Goal: Task Accomplishment & Management: Complete application form

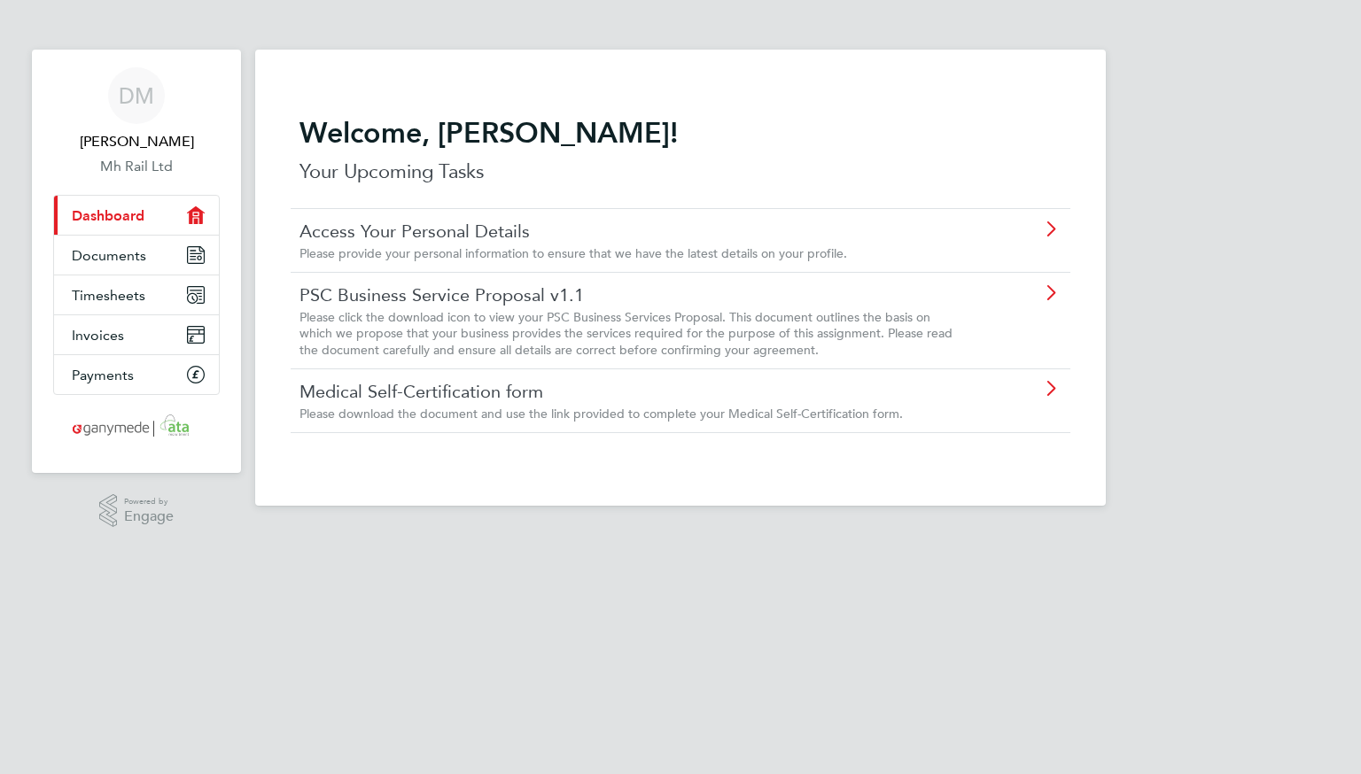
click at [1050, 231] on icon at bounding box center [1050, 229] width 22 height 14
click at [1046, 291] on icon at bounding box center [1050, 293] width 22 height 14
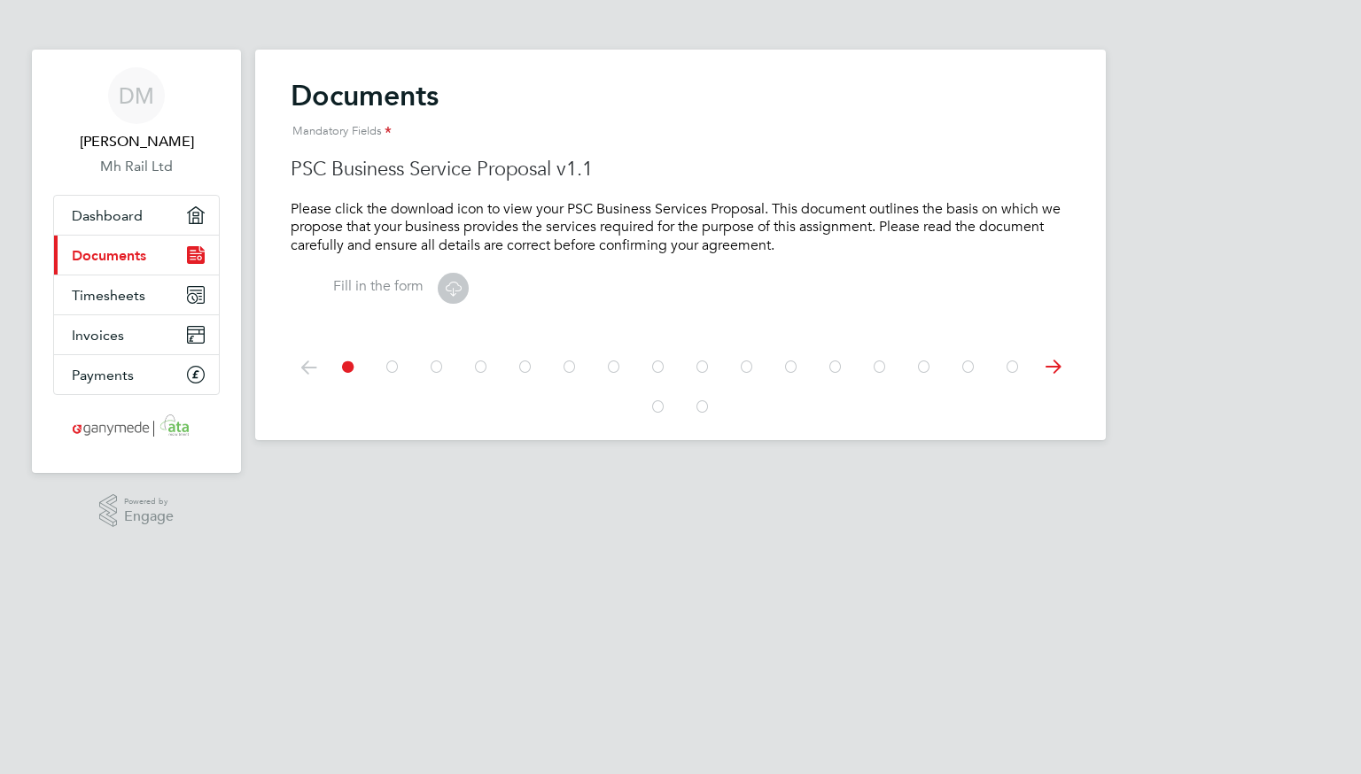
click at [461, 282] on icon at bounding box center [453, 288] width 22 height 22
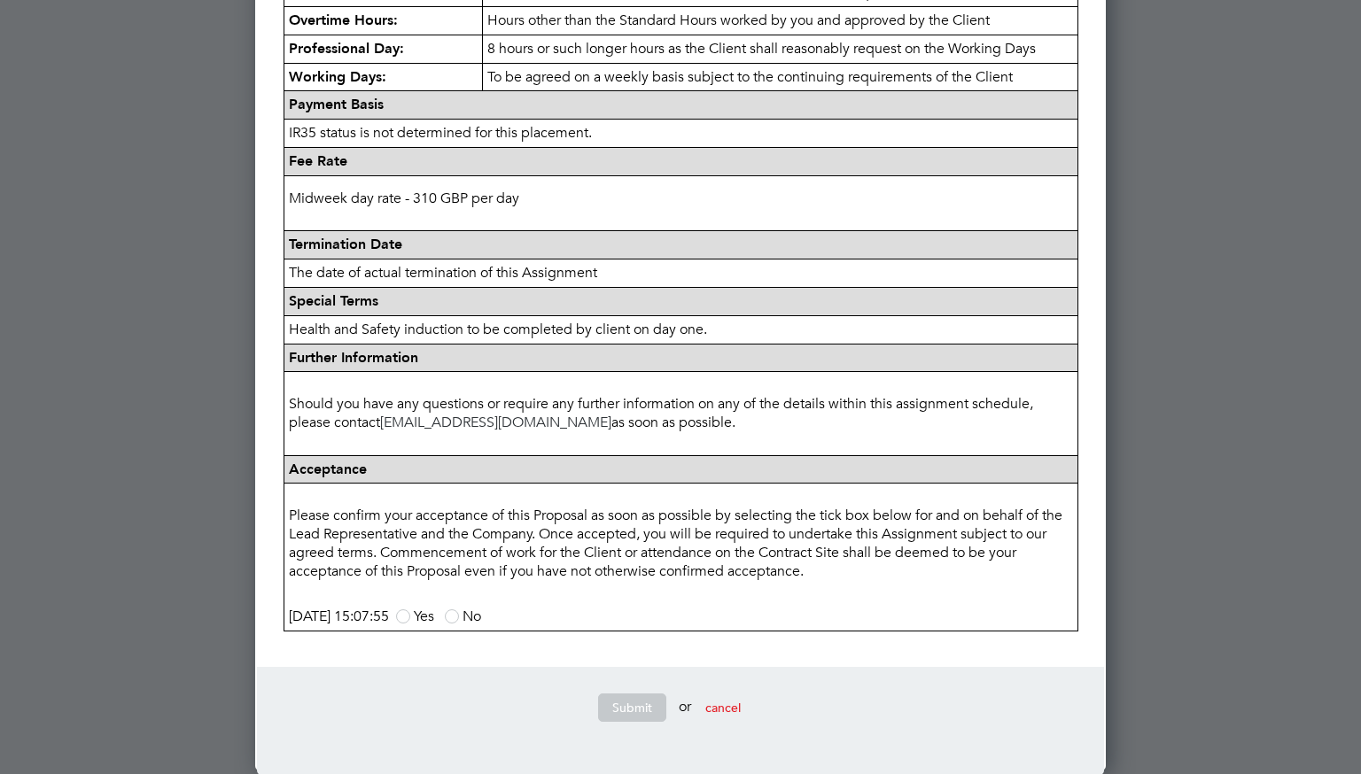
scroll to position [748, 0]
click at [410, 618] on span at bounding box center [403, 616] width 14 height 14
click at [0, 0] on input "Yes" at bounding box center [0, 0] width 0 height 0
click at [639, 713] on button "Submit" at bounding box center [632, 707] width 68 height 28
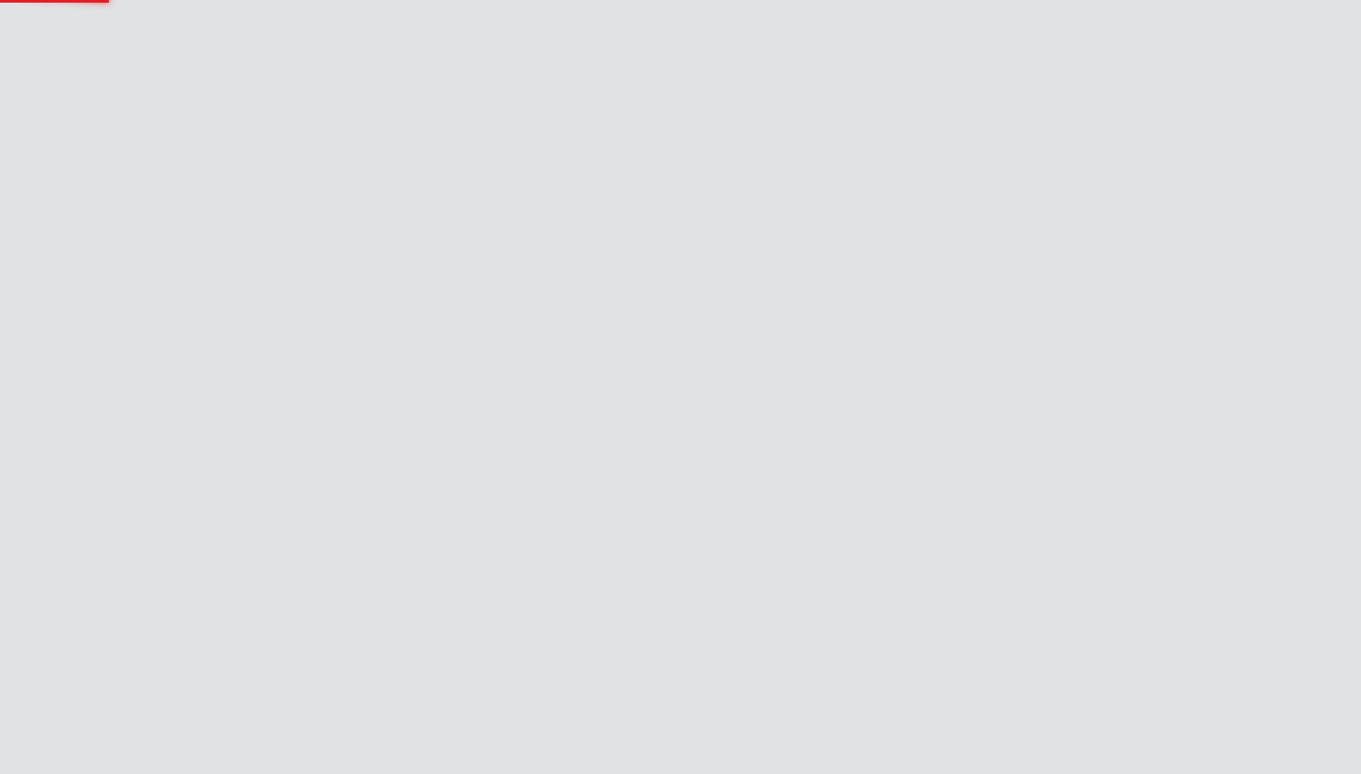
scroll to position [0, 0]
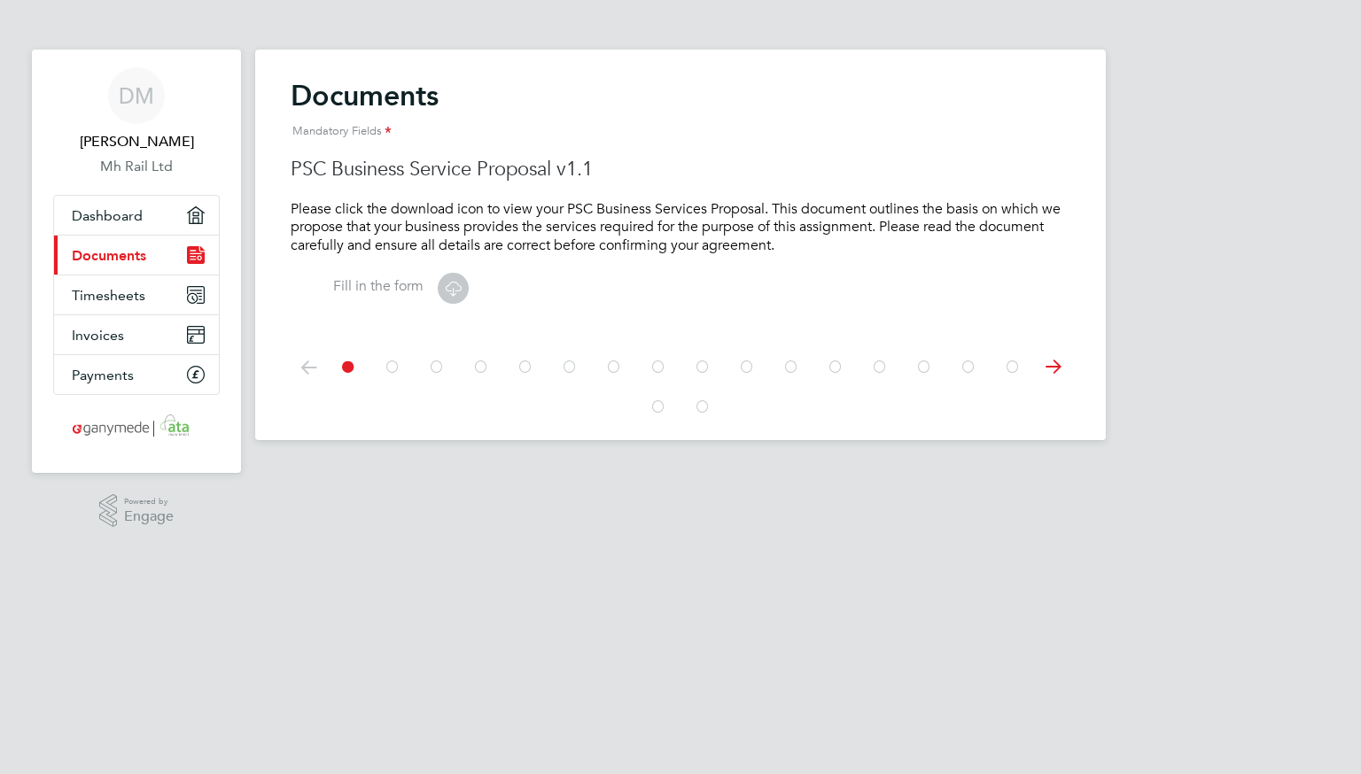
click at [462, 291] on icon at bounding box center [453, 288] width 22 height 22
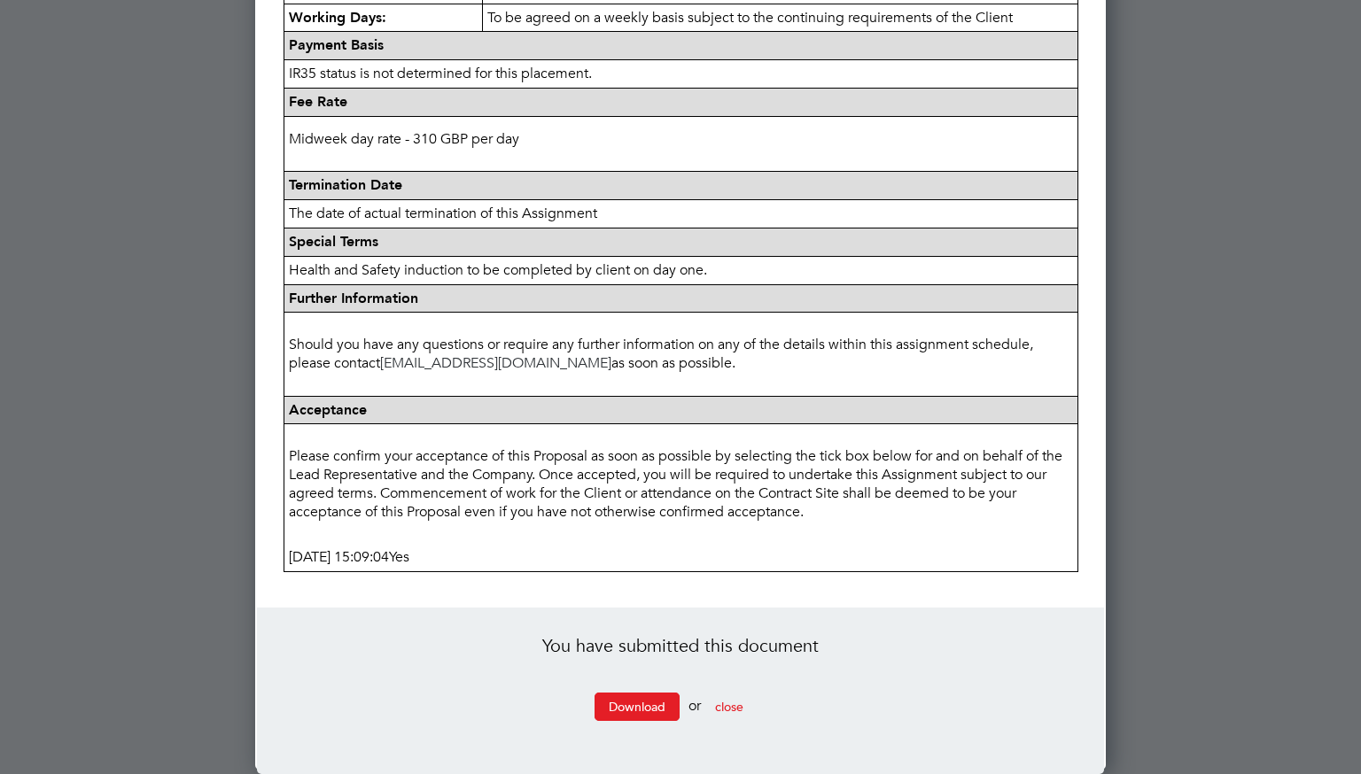
scroll to position [808, 0]
click at [740, 710] on span "close" at bounding box center [729, 707] width 28 height 16
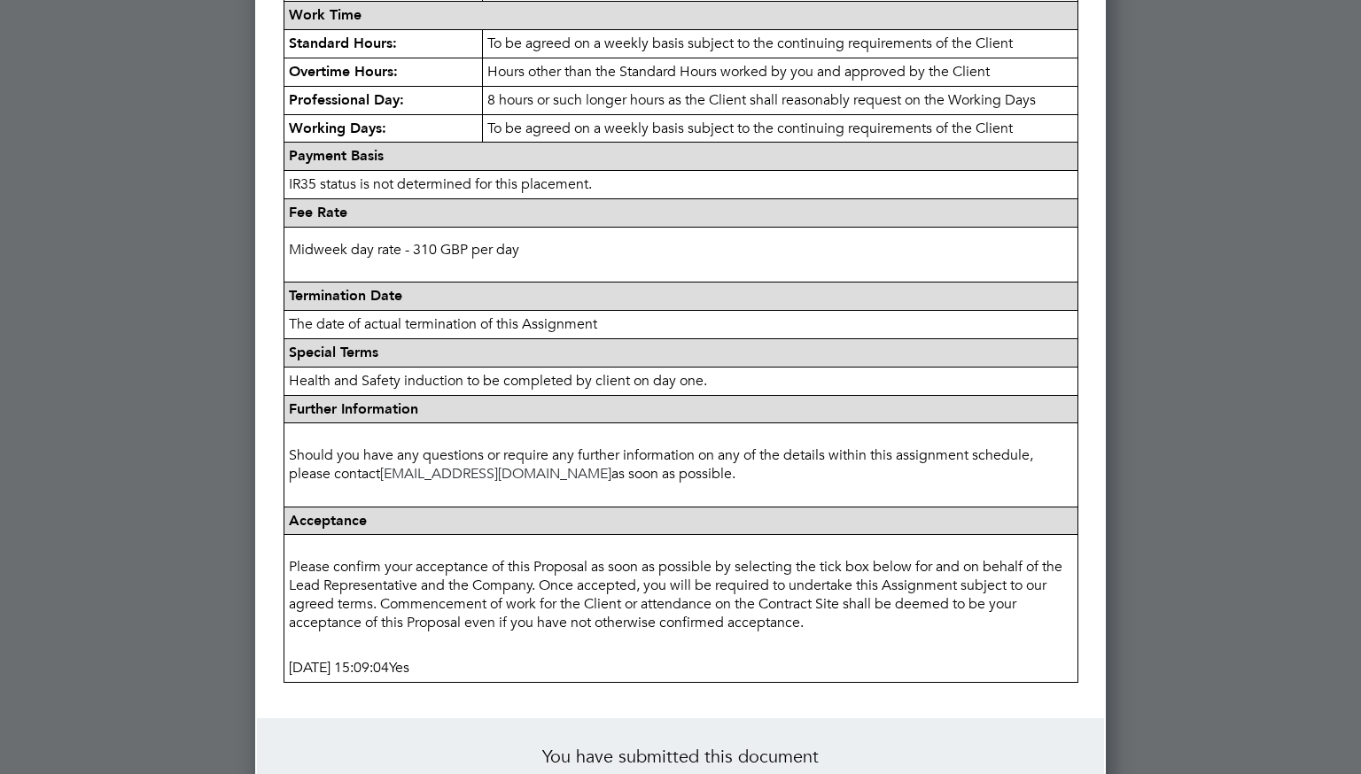
scroll to position [0, 0]
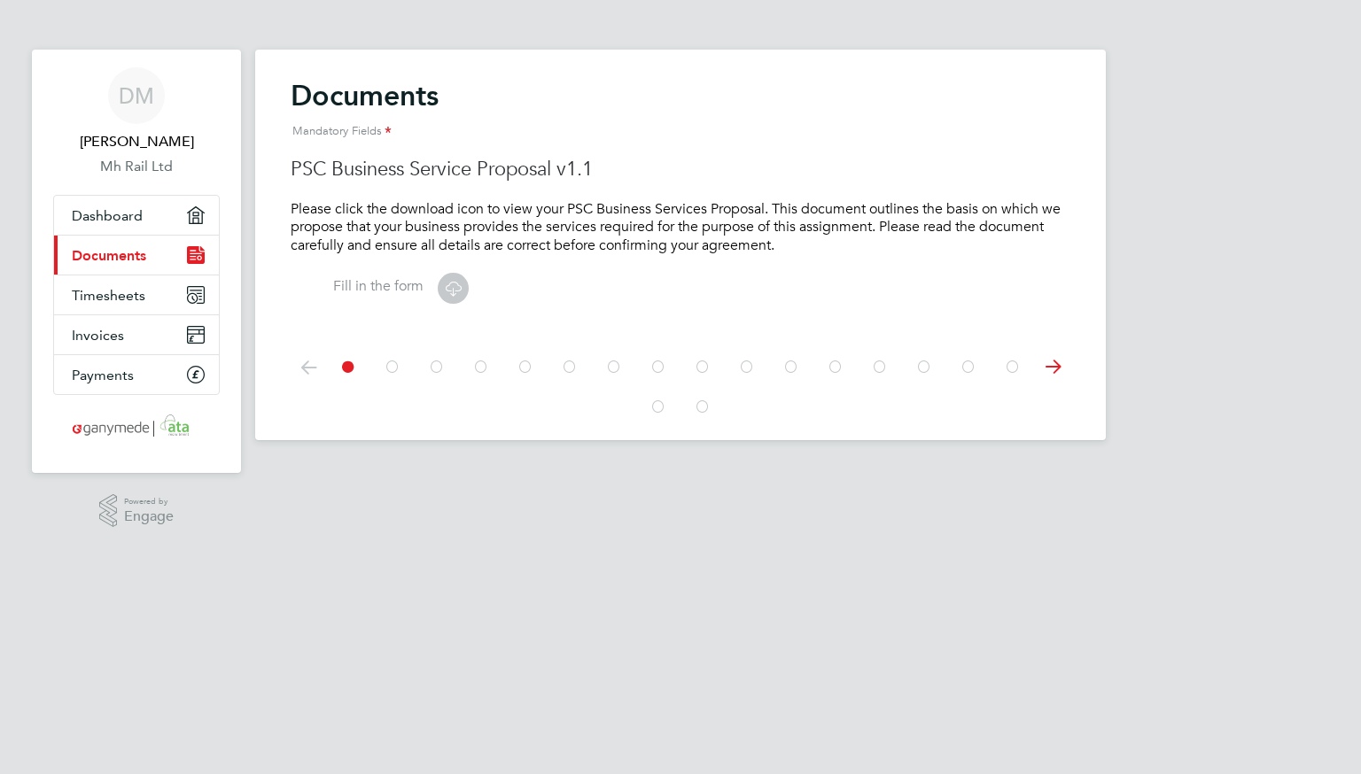
click at [1054, 369] on icon at bounding box center [1052, 367] width 35 height 40
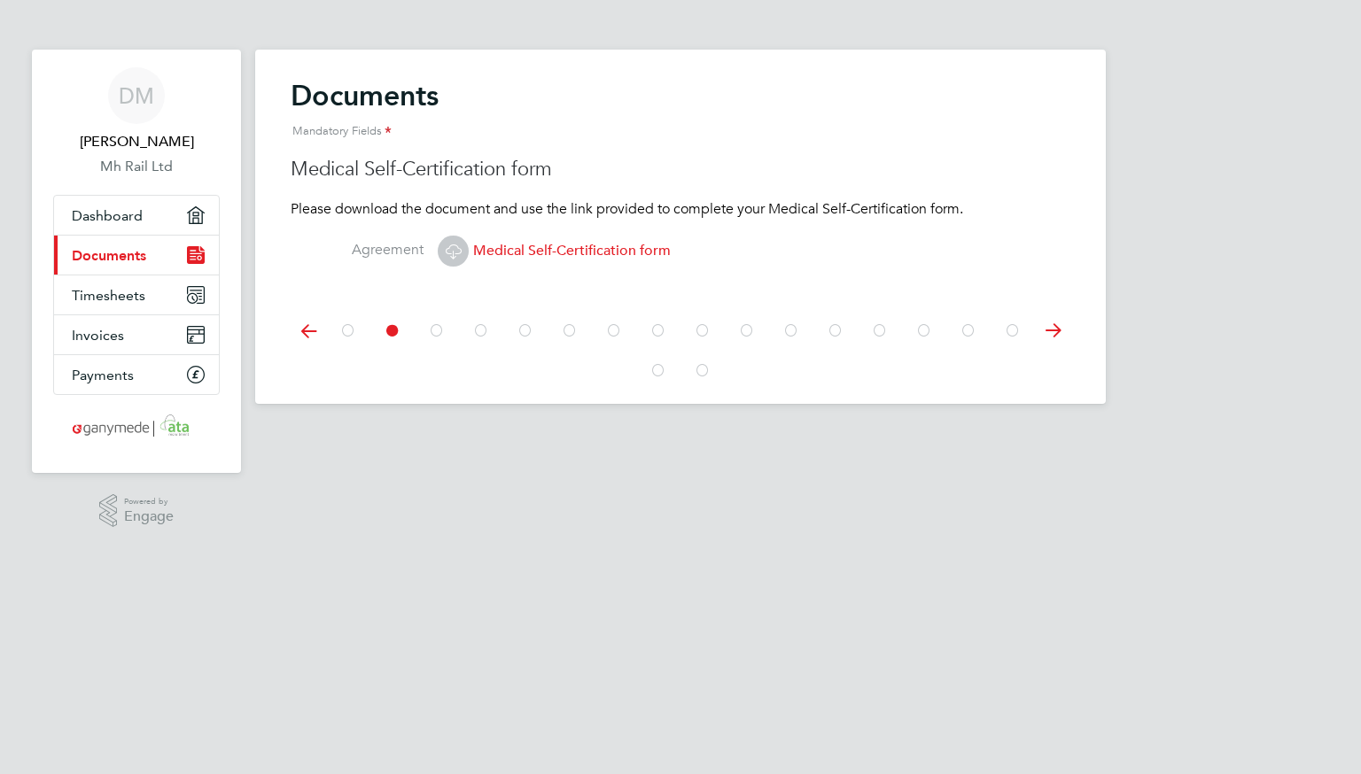
click at [447, 241] on icon at bounding box center [453, 251] width 22 height 22
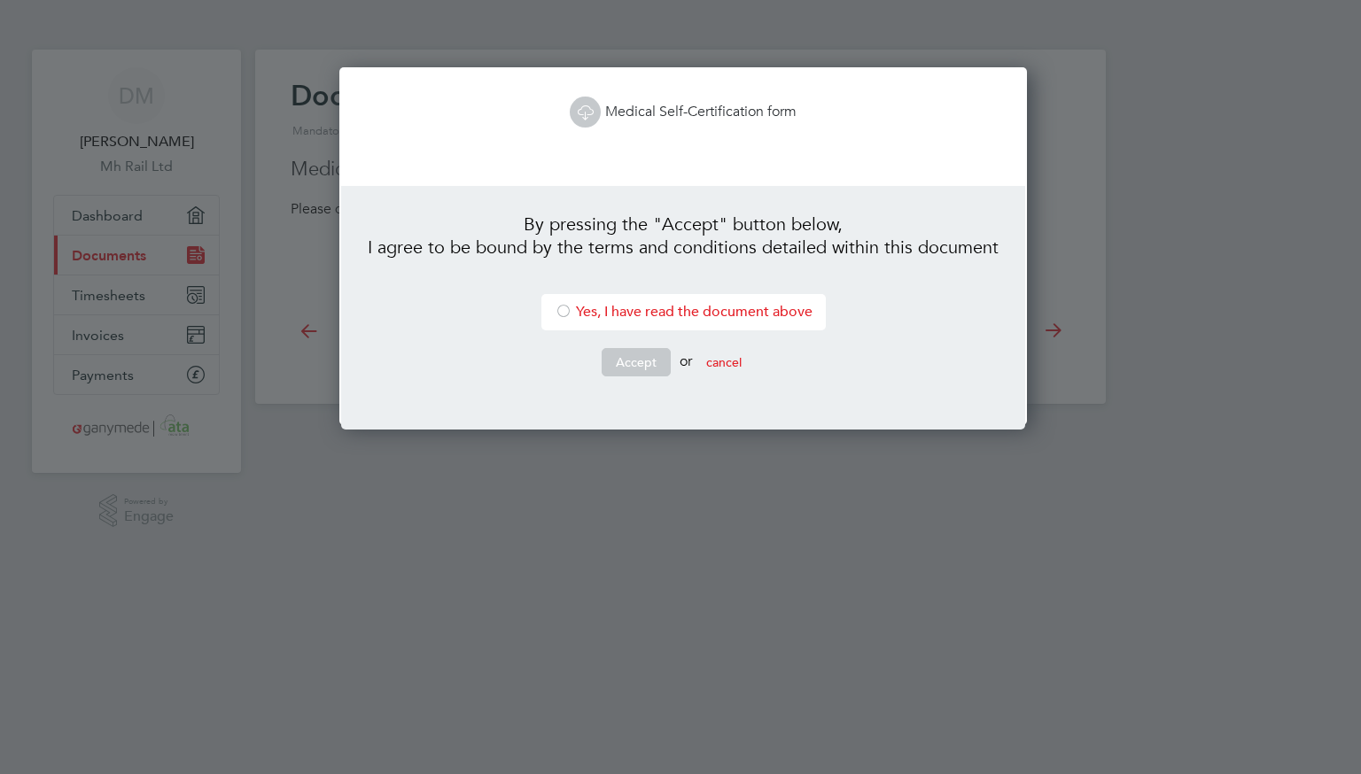
scroll to position [358, 681]
click at [733, 360] on button "cancel" at bounding box center [724, 362] width 64 height 28
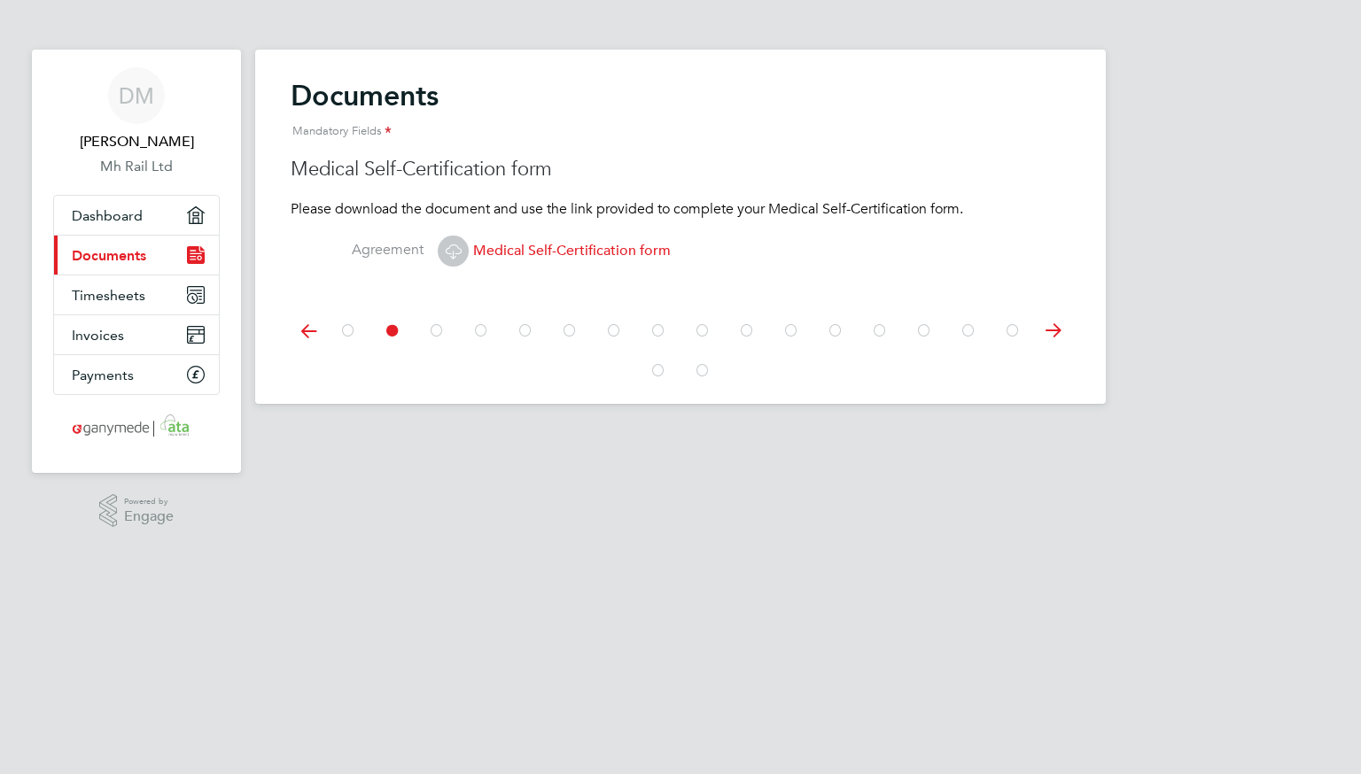
click at [1051, 330] on icon at bounding box center [1052, 331] width 35 height 40
click at [1049, 334] on icon at bounding box center [1052, 331] width 35 height 40
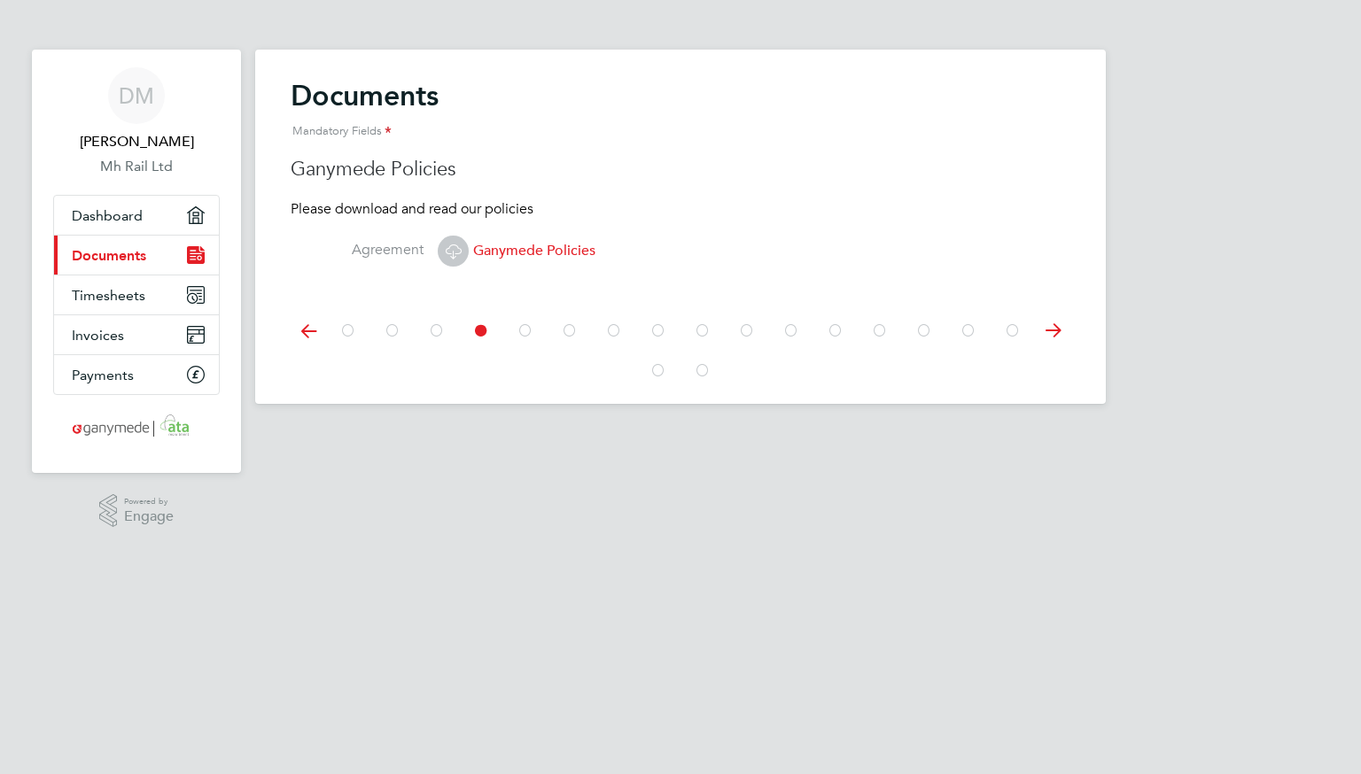
click at [446, 327] on icon at bounding box center [437, 331] width 18 height 40
click at [1061, 334] on icon at bounding box center [1052, 331] width 35 height 40
click at [480, 252] on span "Ganymede Policies" at bounding box center [517, 251] width 158 height 18
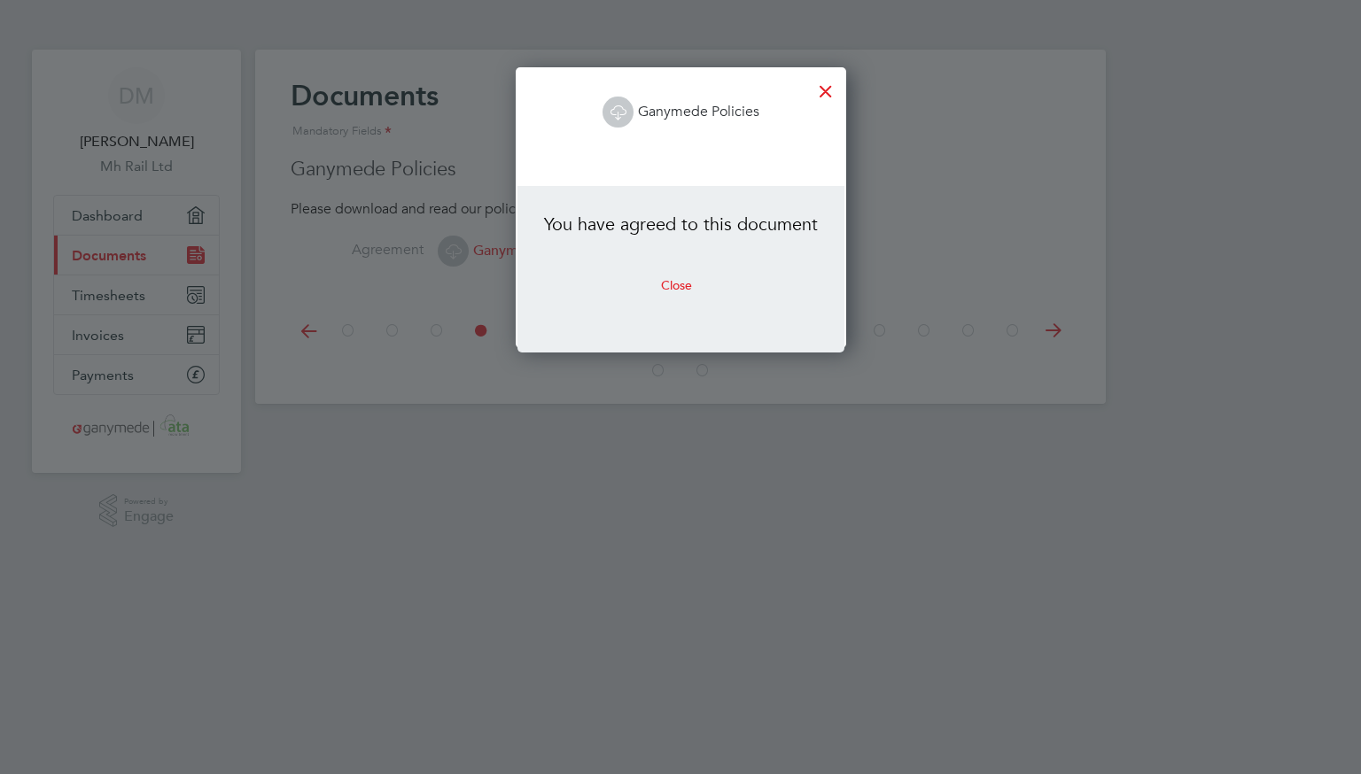
scroll to position [280, 329]
click at [827, 89] on div at bounding box center [826, 87] width 32 height 32
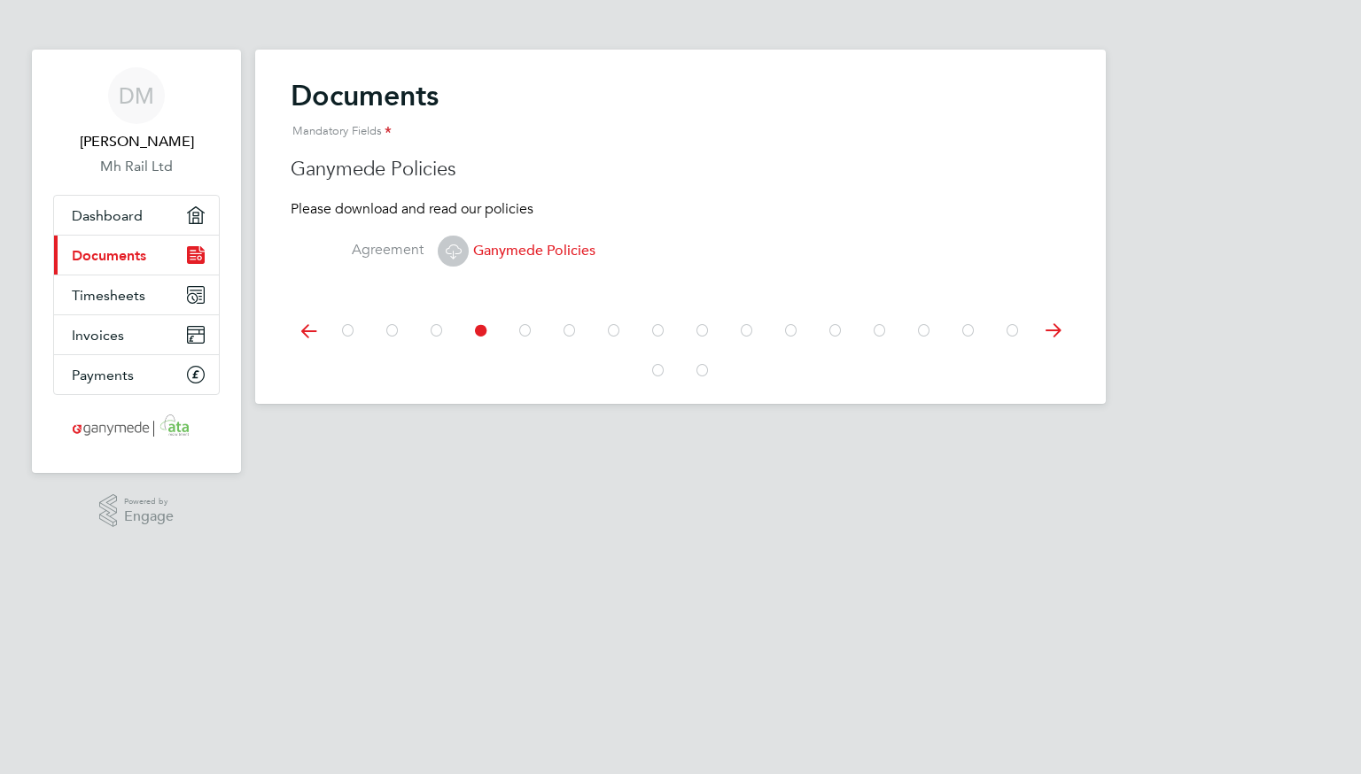
click at [305, 326] on icon at bounding box center [308, 331] width 35 height 40
click at [306, 327] on icon at bounding box center [308, 331] width 35 height 40
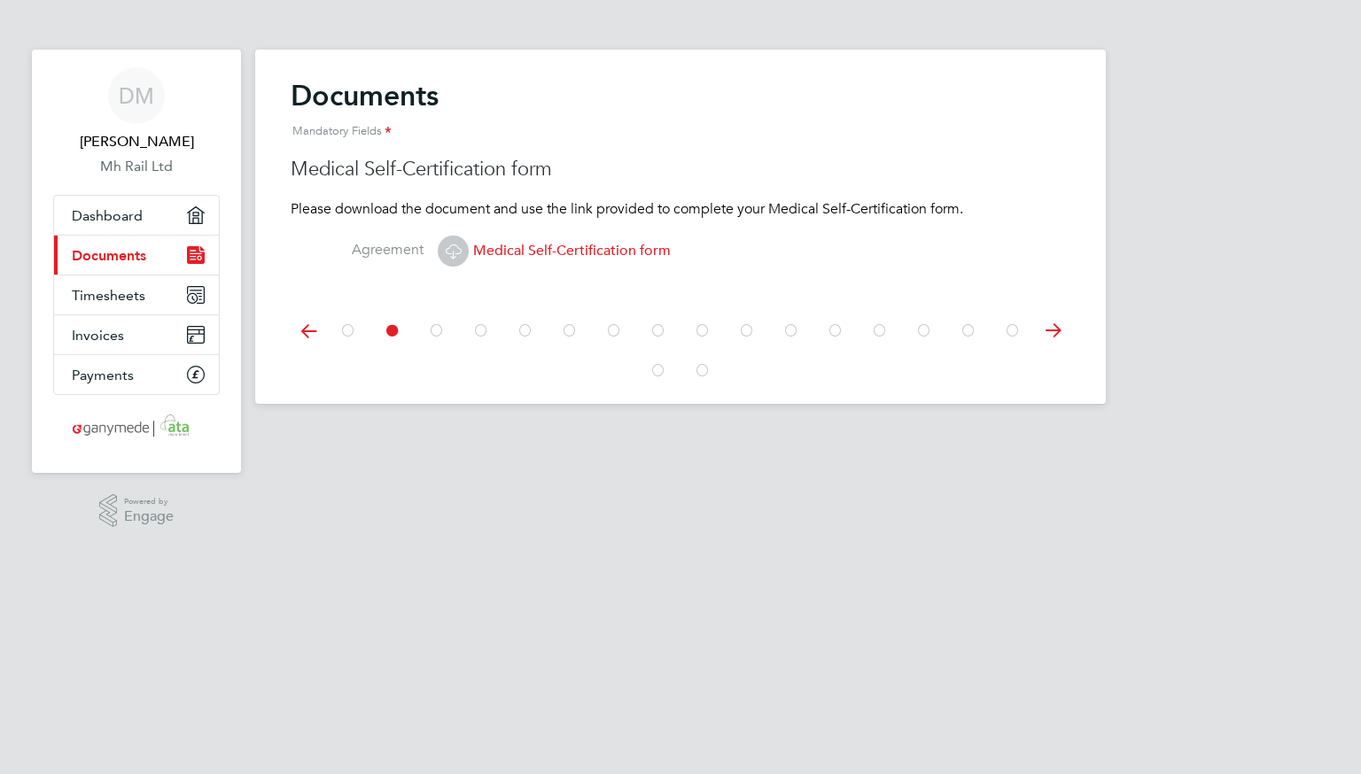
click at [463, 253] on icon at bounding box center [453, 251] width 22 height 22
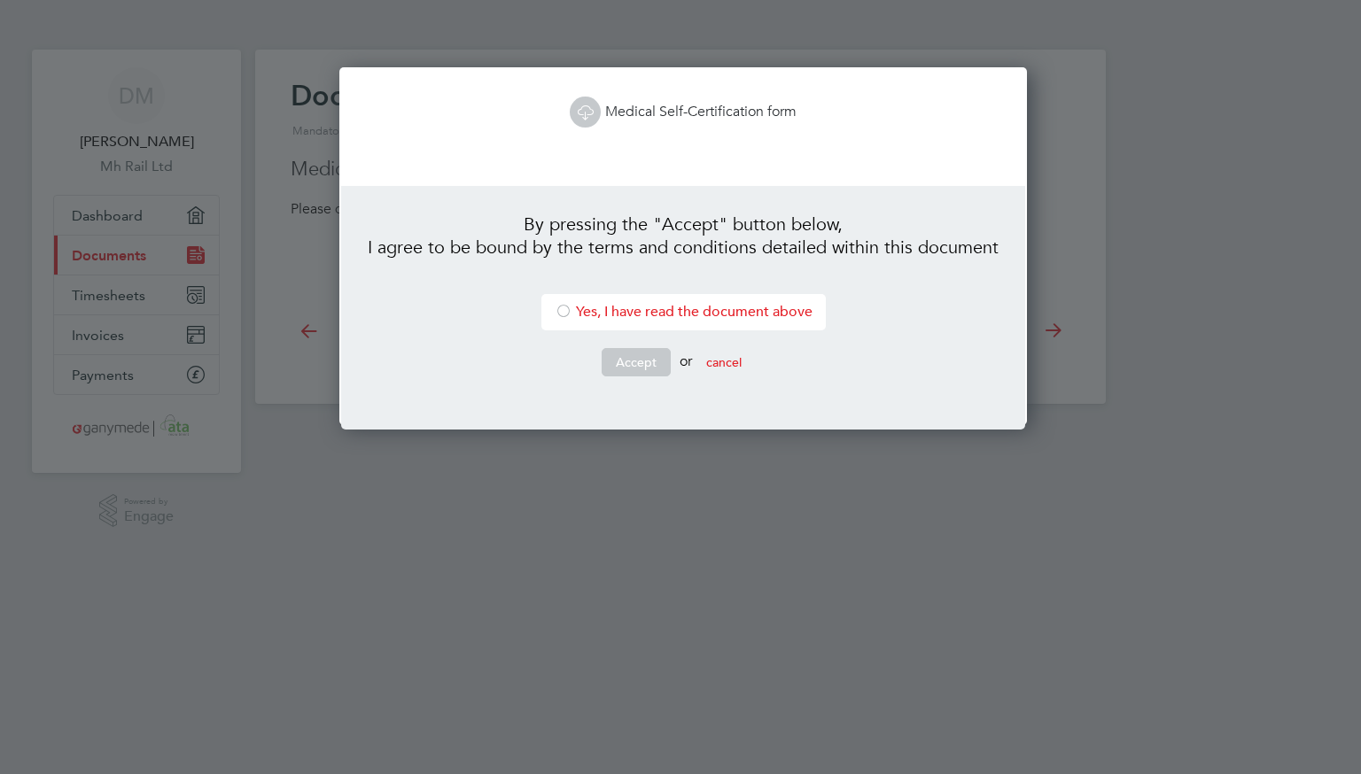
scroll to position [358, 681]
click at [557, 306] on div at bounding box center [564, 313] width 18 height 18
click at [617, 361] on button "Accept" at bounding box center [635, 362] width 69 height 28
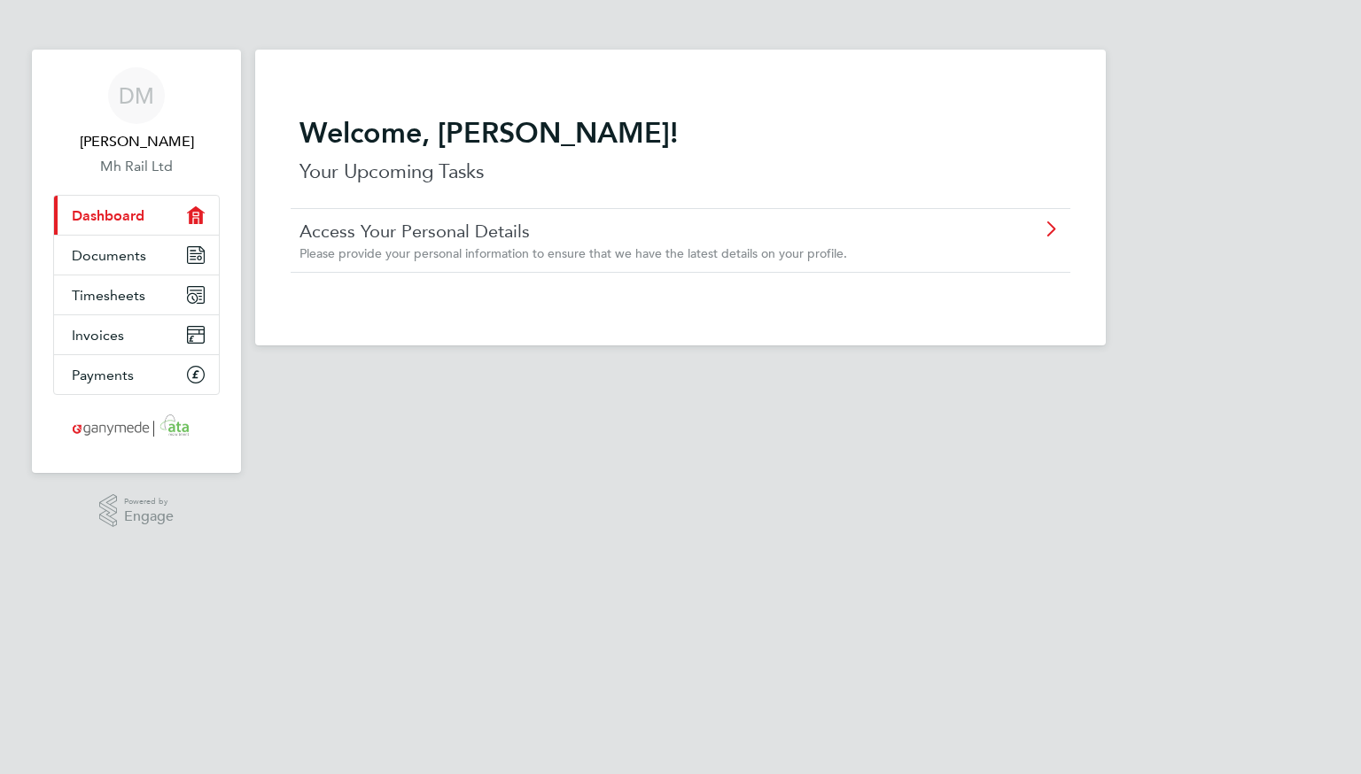
click at [1049, 232] on icon at bounding box center [1050, 229] width 22 height 14
click at [1050, 229] on icon at bounding box center [1050, 229] width 22 height 14
click at [1053, 228] on icon at bounding box center [1050, 229] width 22 height 14
click at [136, 261] on span "Documents" at bounding box center [109, 255] width 74 height 17
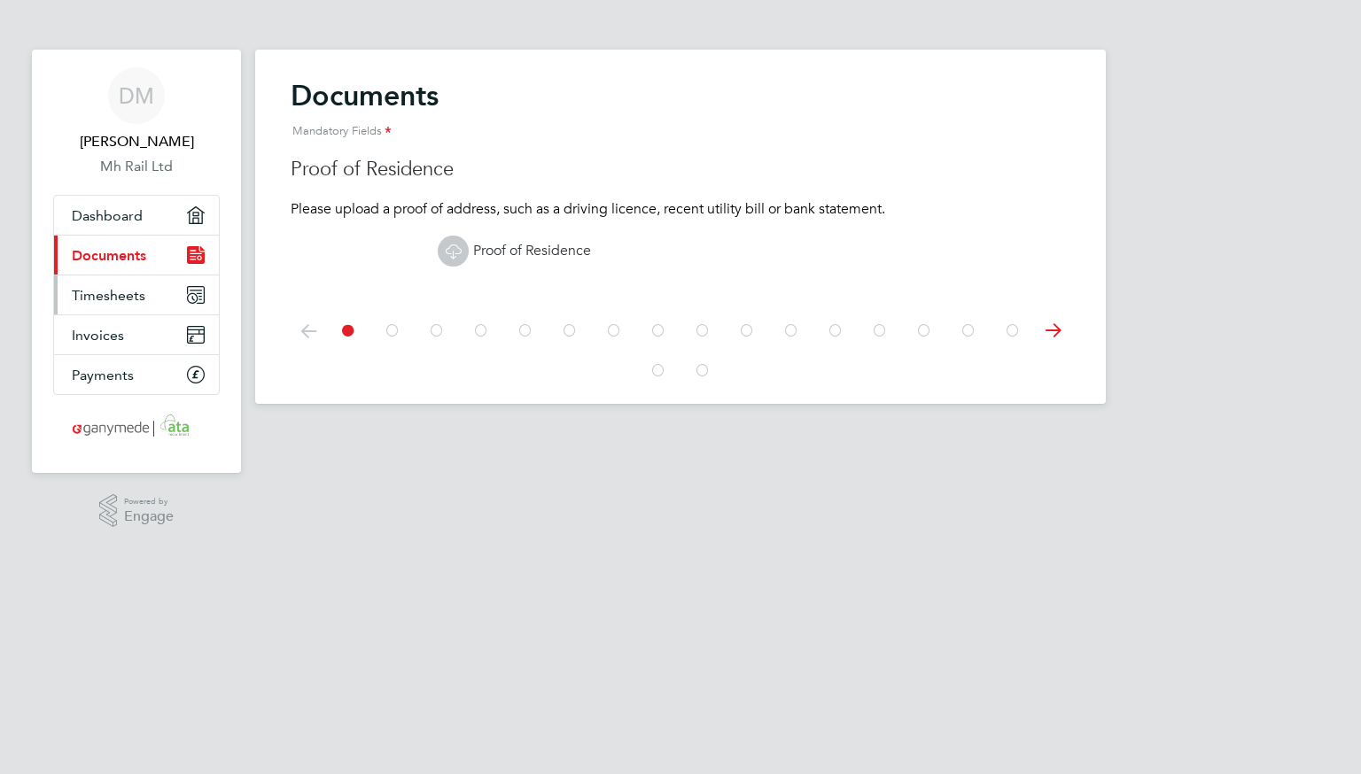
click at [112, 297] on span "Timesheets" at bounding box center [109, 295] width 74 height 17
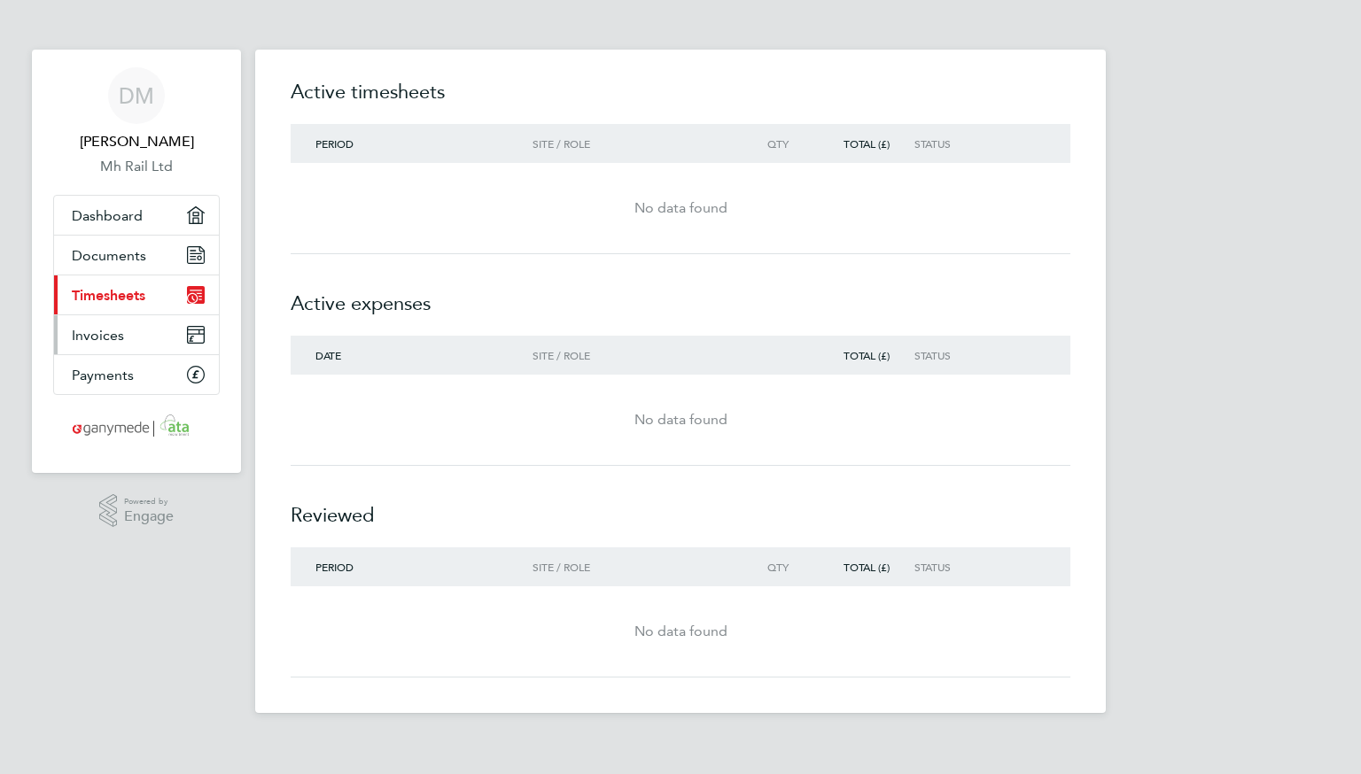
click at [119, 343] on link "Invoices" at bounding box center [136, 334] width 165 height 39
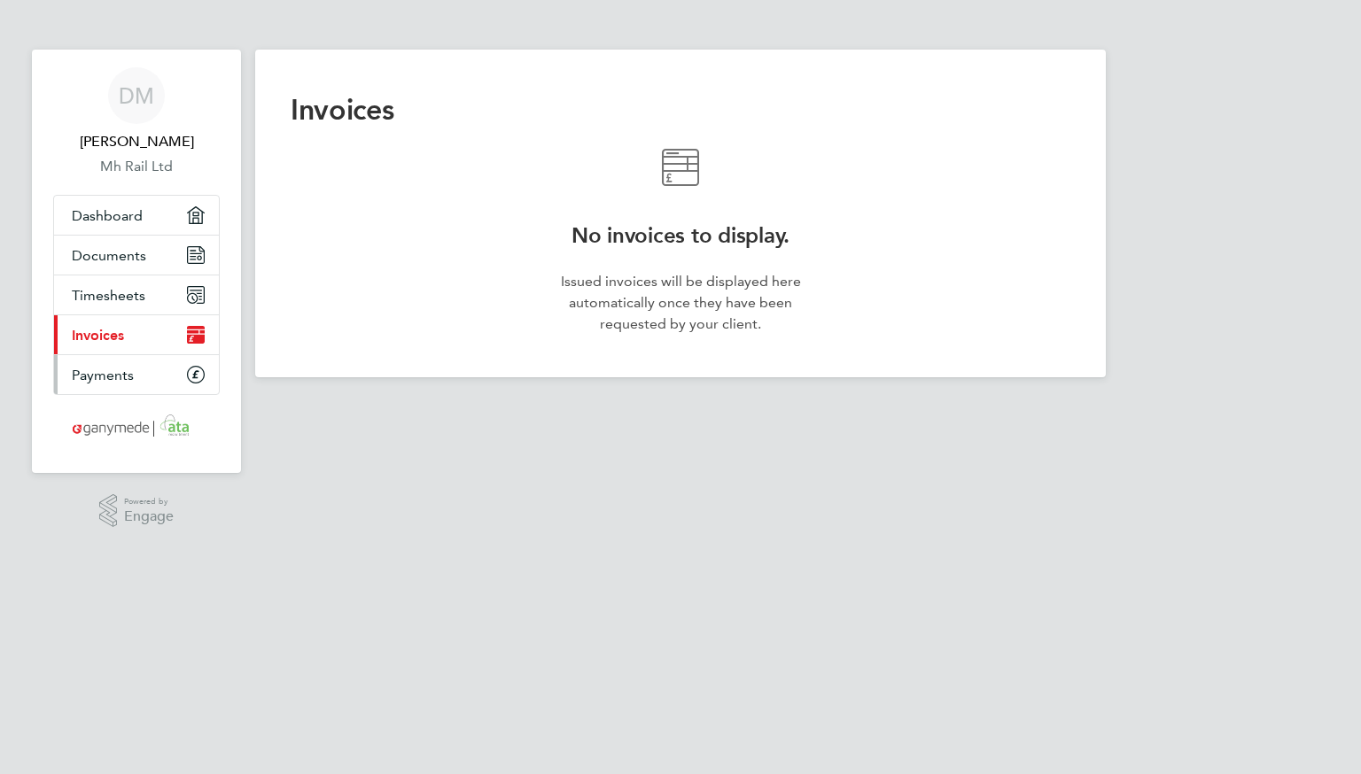
click at [110, 374] on span "Payments" at bounding box center [103, 375] width 62 height 17
